Goal: Information Seeking & Learning: Learn about a topic

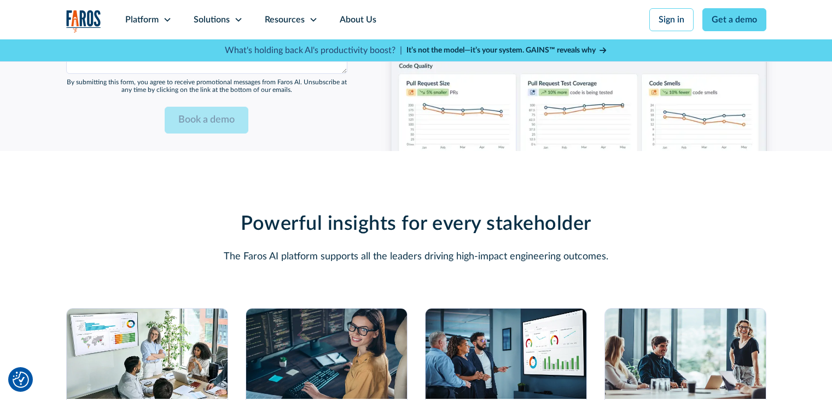
scroll to position [3009, 0]
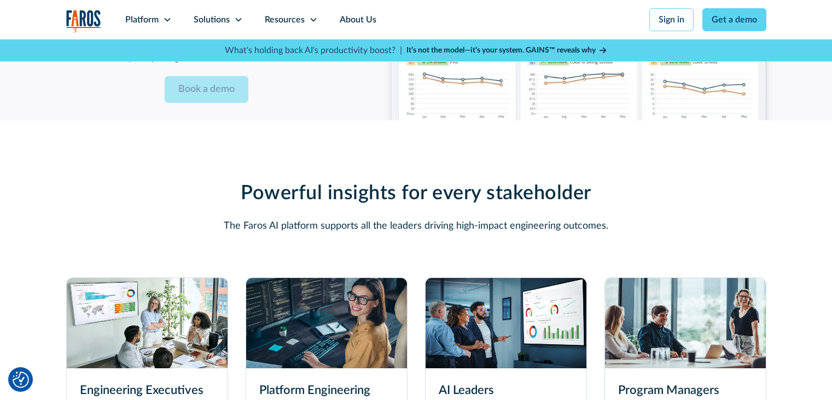
click at [301, 329] on img at bounding box center [326, 323] width 161 height 90
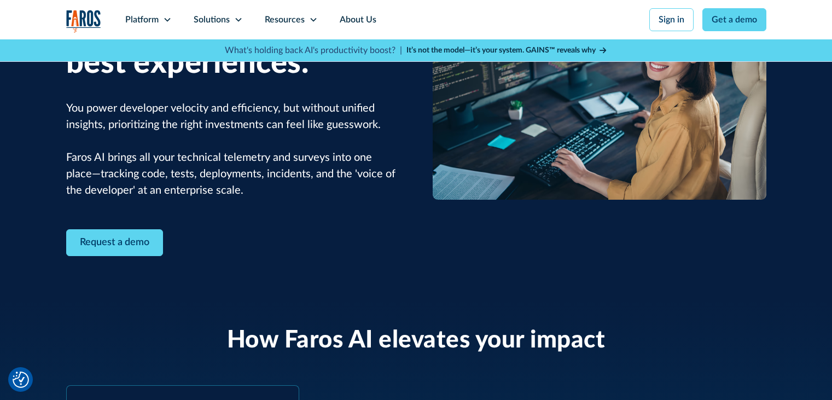
scroll to position [328, 0]
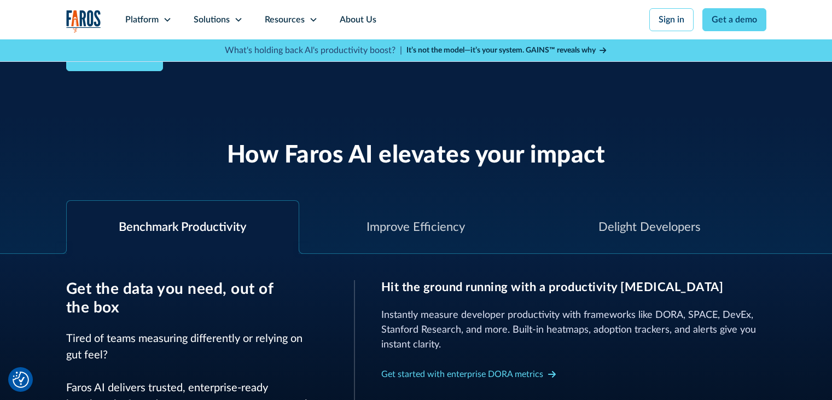
click at [149, 232] on div "Benchmark Productivity" at bounding box center [182, 227] width 127 height 18
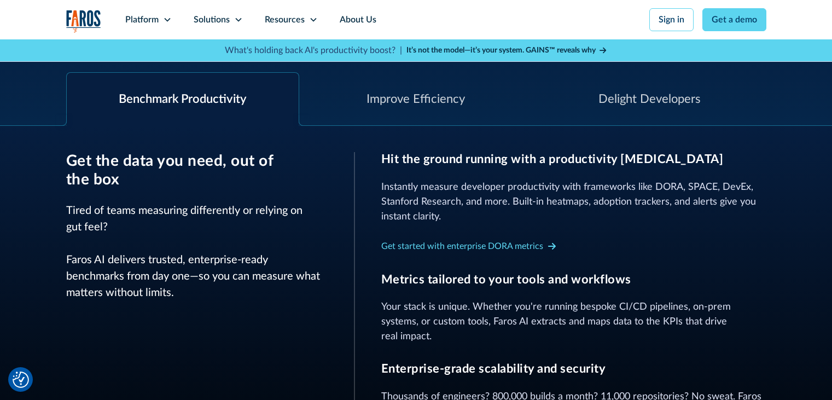
scroll to position [492, 0]
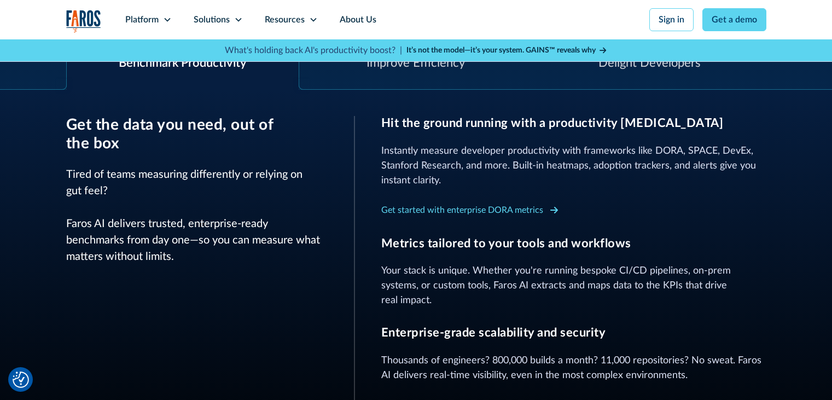
click at [555, 207] on icon at bounding box center [554, 210] width 8 height 9
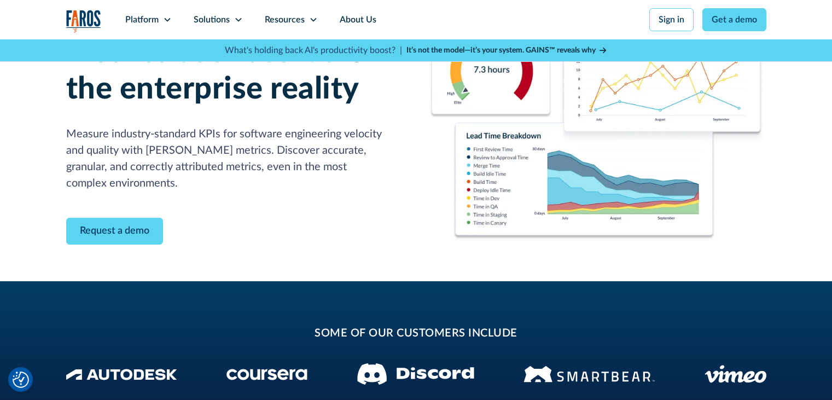
scroll to position [164, 0]
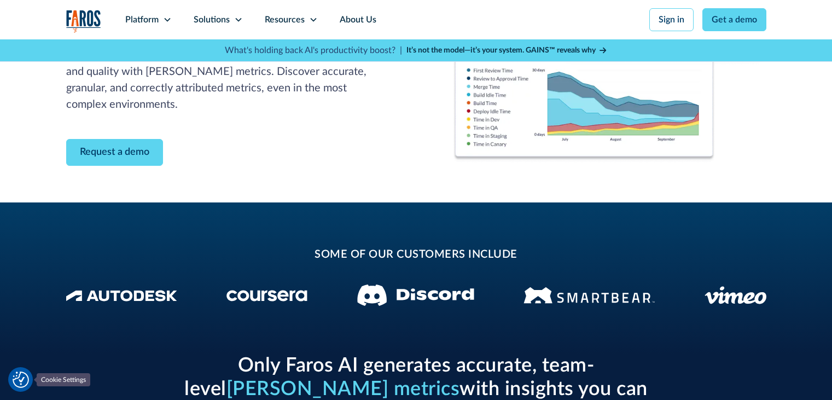
click at [13, 386] on img "Cookie Settings" at bounding box center [21, 379] width 16 height 16
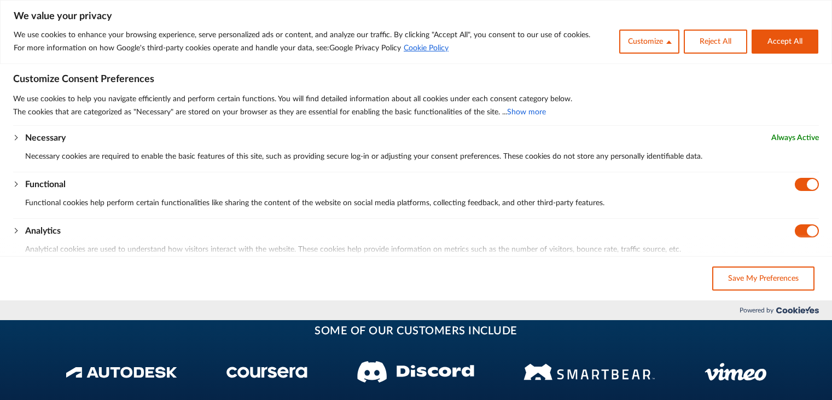
scroll to position [0, 0]
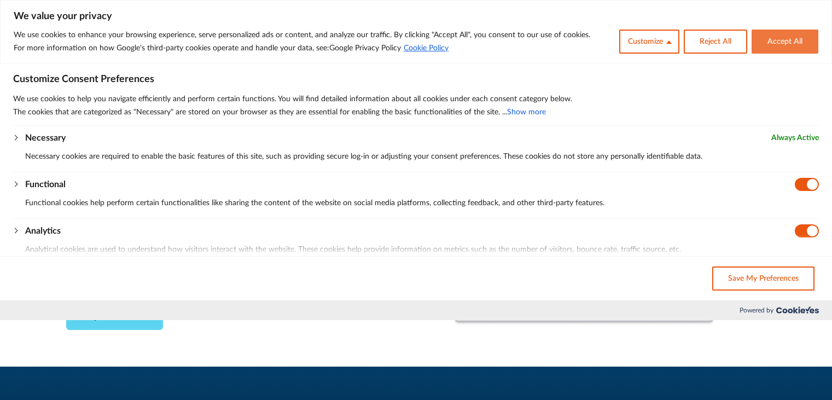
click at [780, 36] on button "Accept All" at bounding box center [785, 42] width 67 height 24
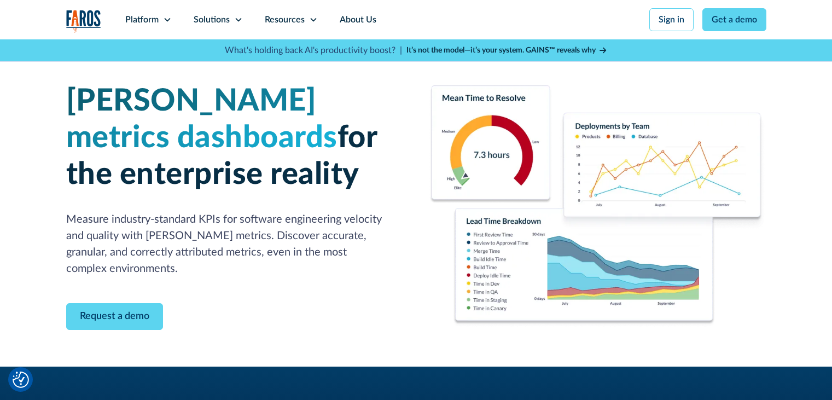
click at [606, 53] on icon at bounding box center [603, 51] width 7 height 6
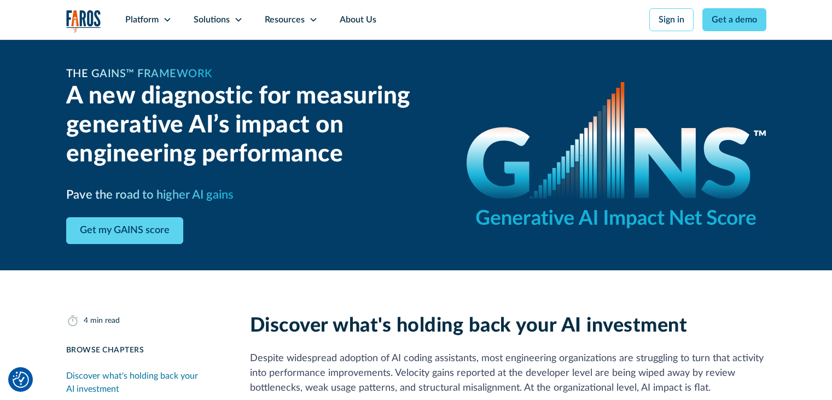
scroll to position [164, 0]
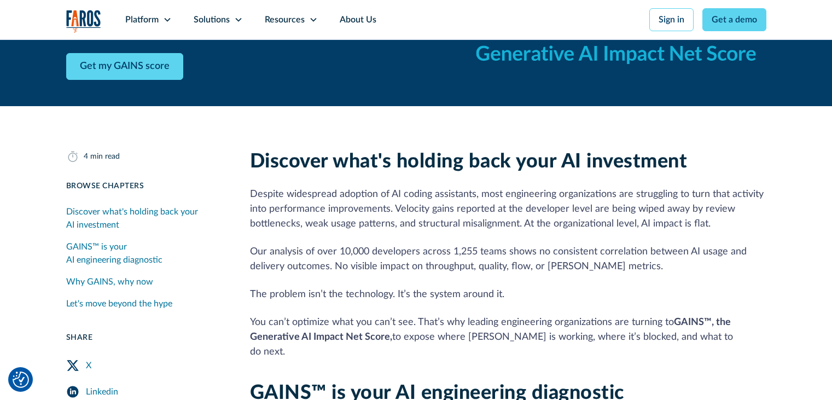
click at [179, 213] on div "Discover what's holding back your AI investment" at bounding box center [145, 218] width 158 height 26
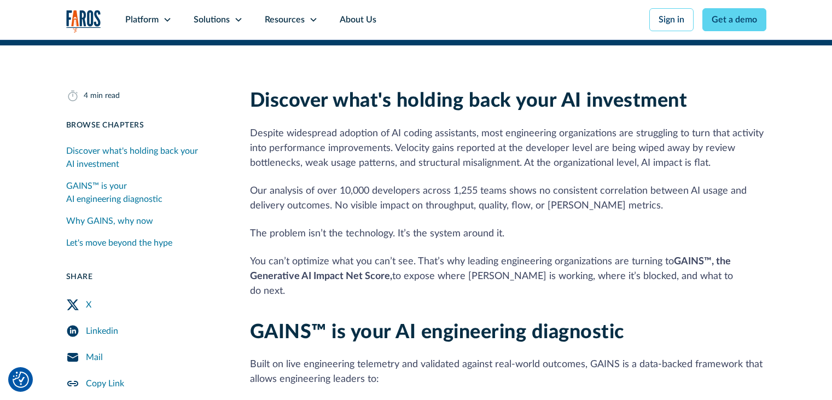
scroll to position [253, 0]
